Goal: Task Accomplishment & Management: Use online tool/utility

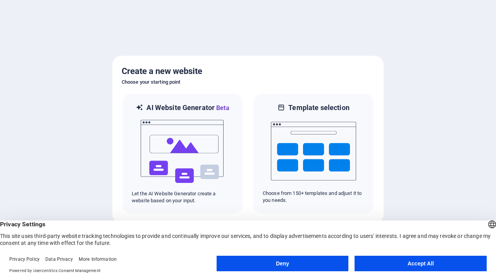
click at [283, 264] on button "Deny" at bounding box center [283, 264] width 132 height 16
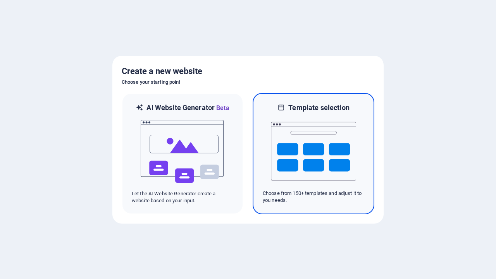
click at [314, 154] on img at bounding box center [313, 151] width 85 height 78
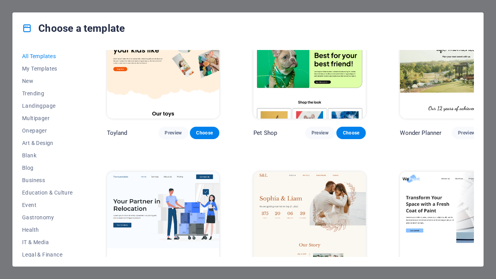
scroll to position [507, 0]
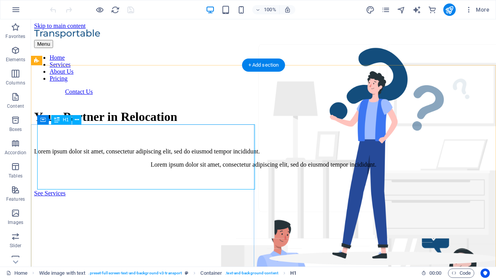
click at [293, 273] on span "H1" at bounding box center [293, 273] width 6 height 9
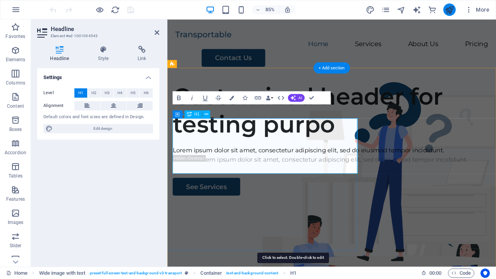
click at [449, 10] on icon "publish" at bounding box center [449, 9] width 9 height 9
checkbox input "false"
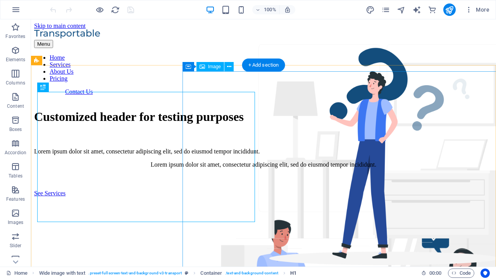
click at [293, 273] on span "H1" at bounding box center [293, 273] width 6 height 9
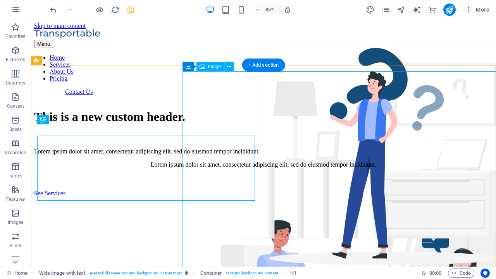
click at [131, 10] on icon "save" at bounding box center [130, 9] width 9 height 9
checkbox input "false"
click at [16, 10] on icon "button" at bounding box center [15, 9] width 9 height 9
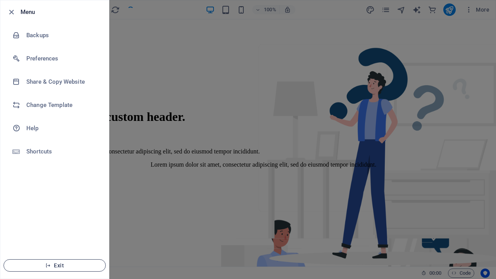
click at [55, 266] on span "Exit" at bounding box center [54, 265] width 89 height 6
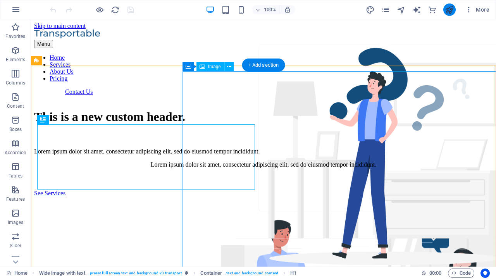
click at [449, 10] on icon "publish" at bounding box center [449, 9] width 9 height 9
